Goal: Find specific page/section: Find specific page/section

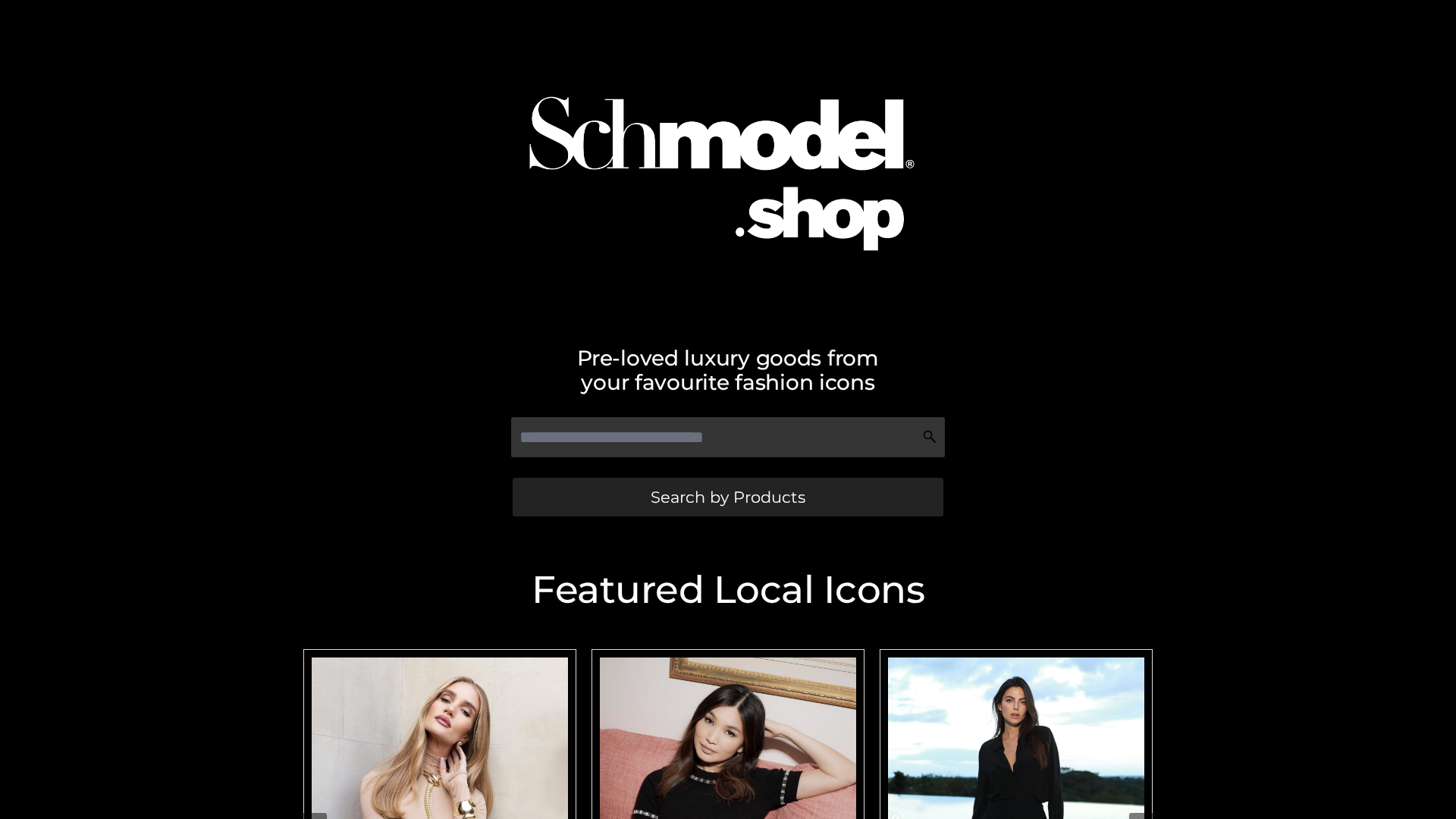
click at [727, 497] on span "Search by Products" at bounding box center [728, 497] width 155 height 16
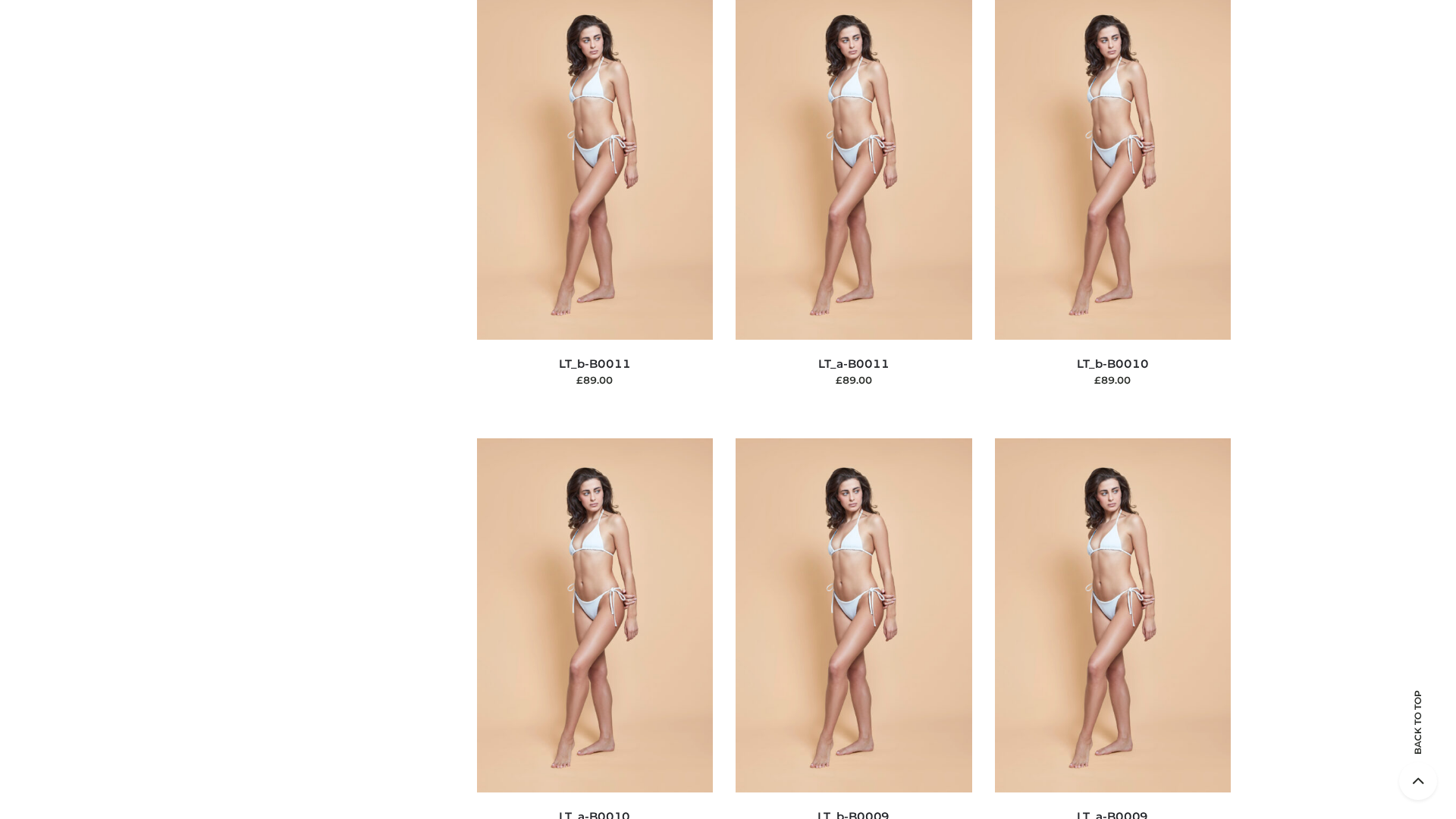
scroll to position [6810, 0]
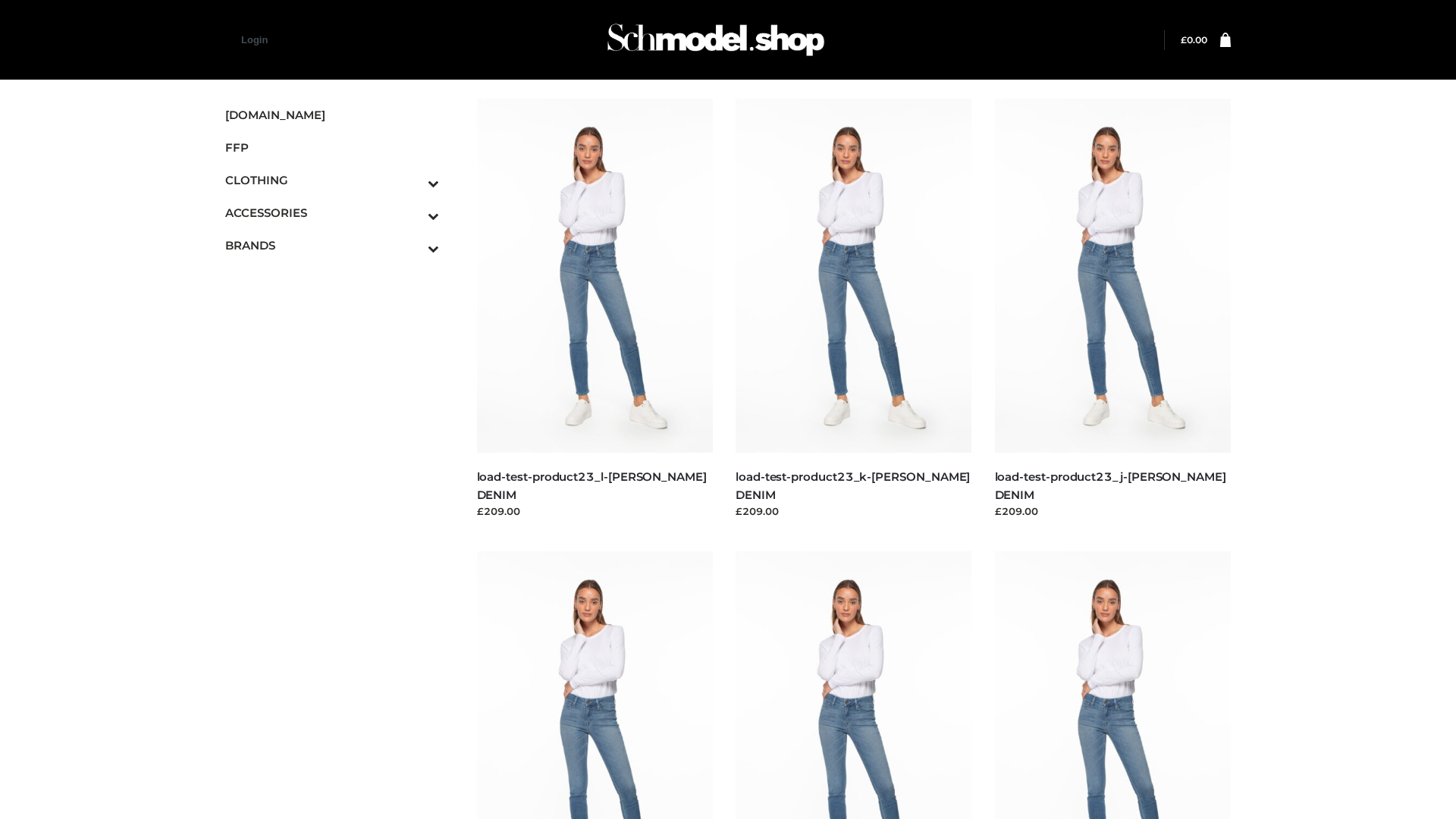
scroll to position [1330, 0]
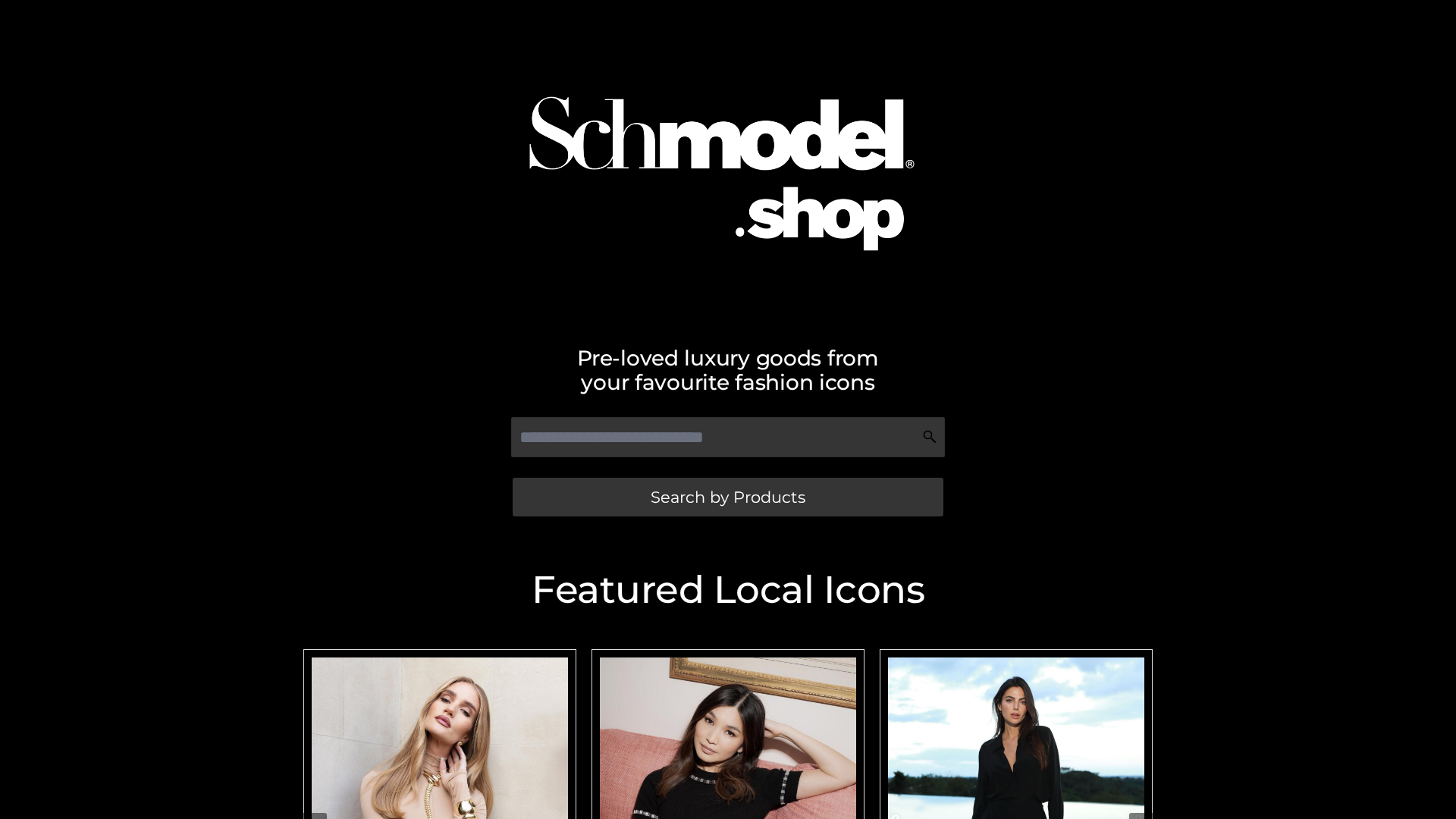
click at [727, 497] on span "Search by Products" at bounding box center [728, 497] width 155 height 16
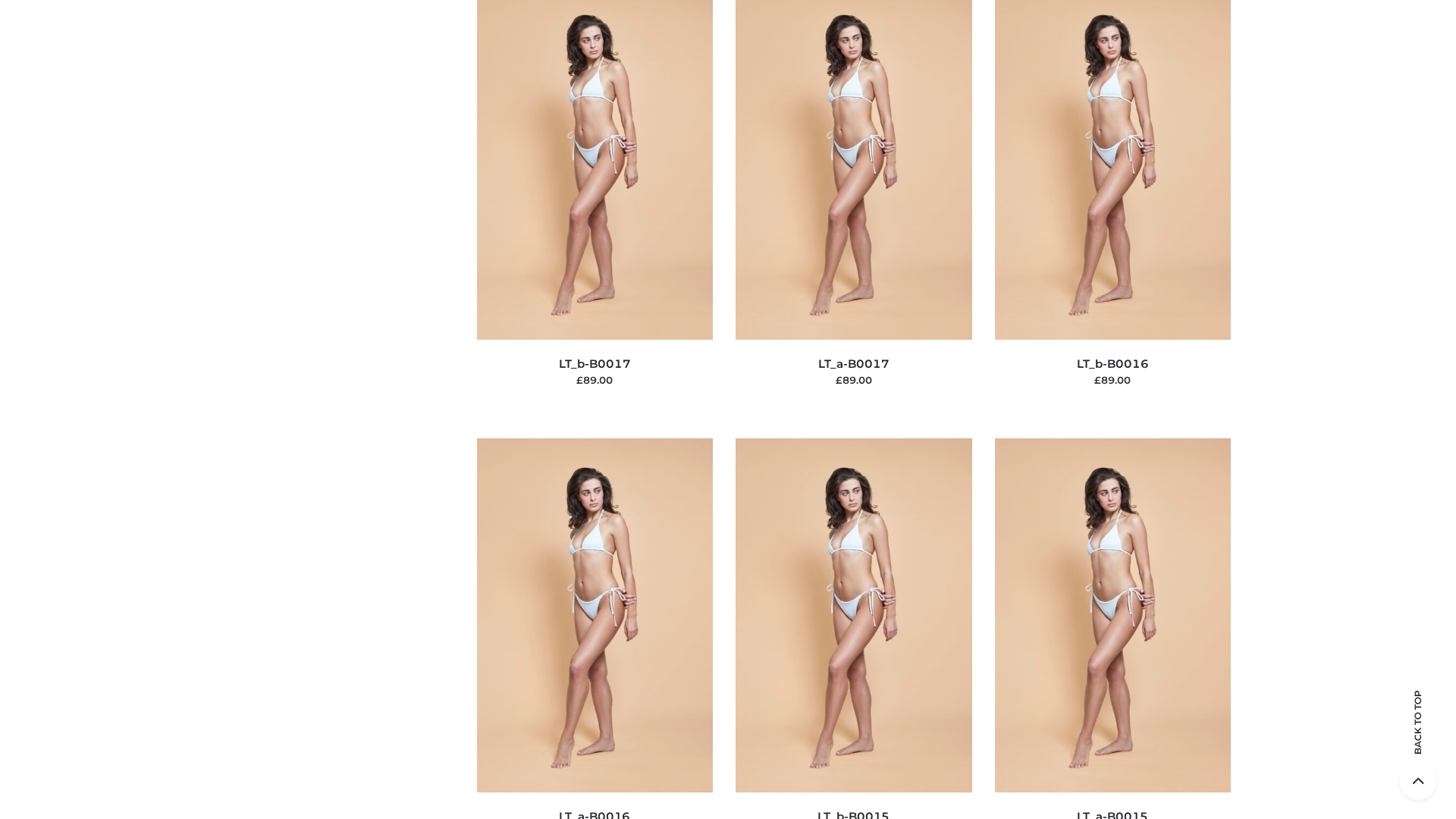
scroll to position [4983, 0]
